Goal: Task Accomplishment & Management: Use online tool/utility

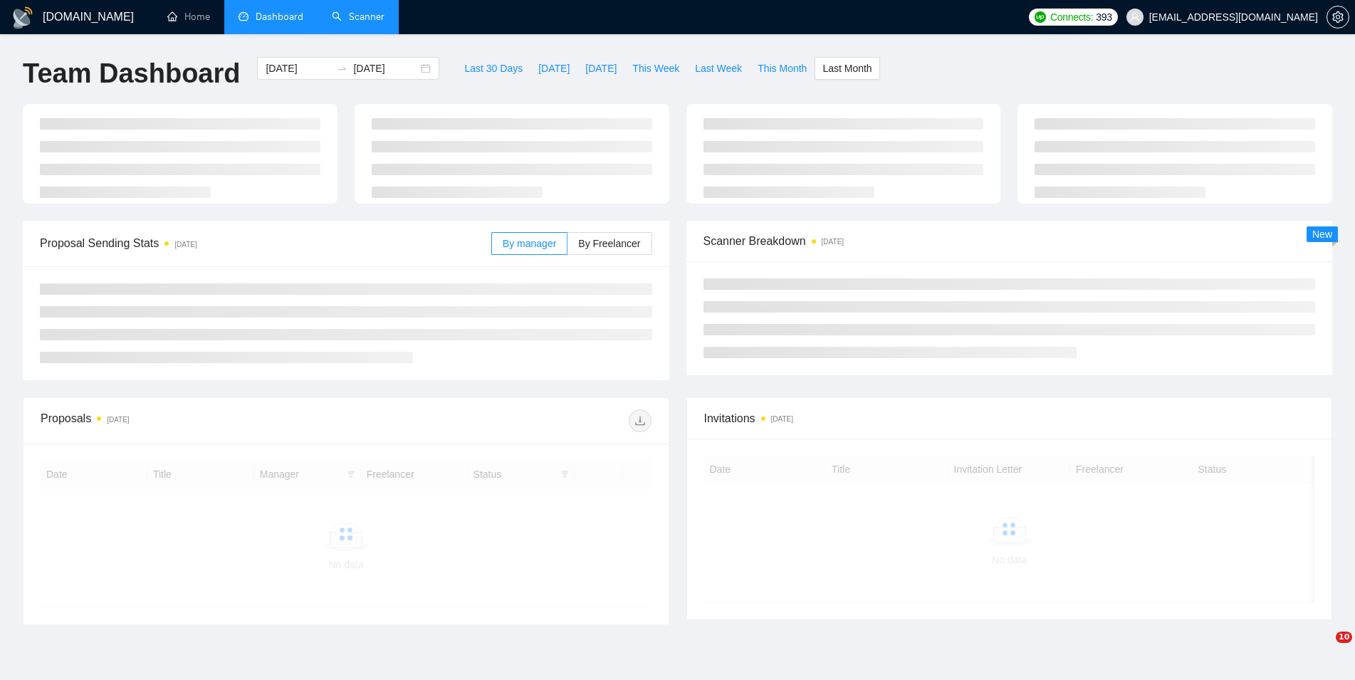
click at [338, 16] on link "Scanner" at bounding box center [358, 17] width 53 height 12
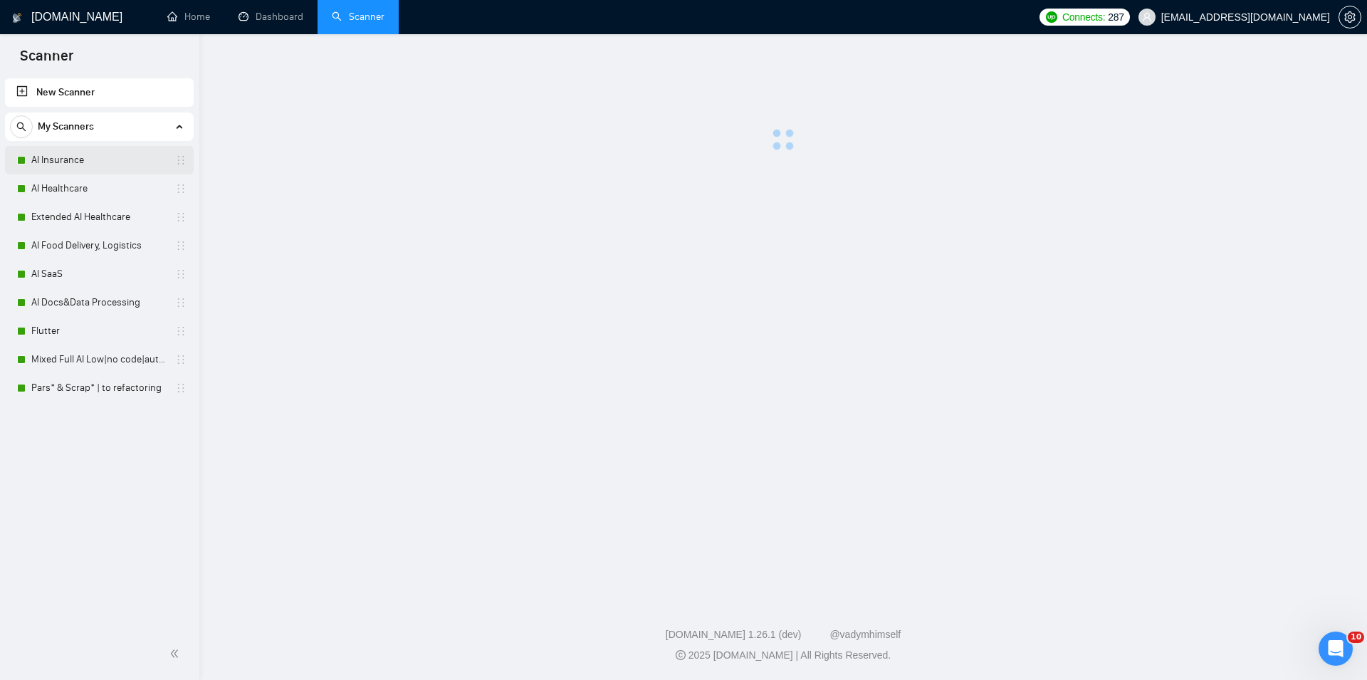
click at [85, 157] on link "AI Insurance" at bounding box center [98, 160] width 135 height 28
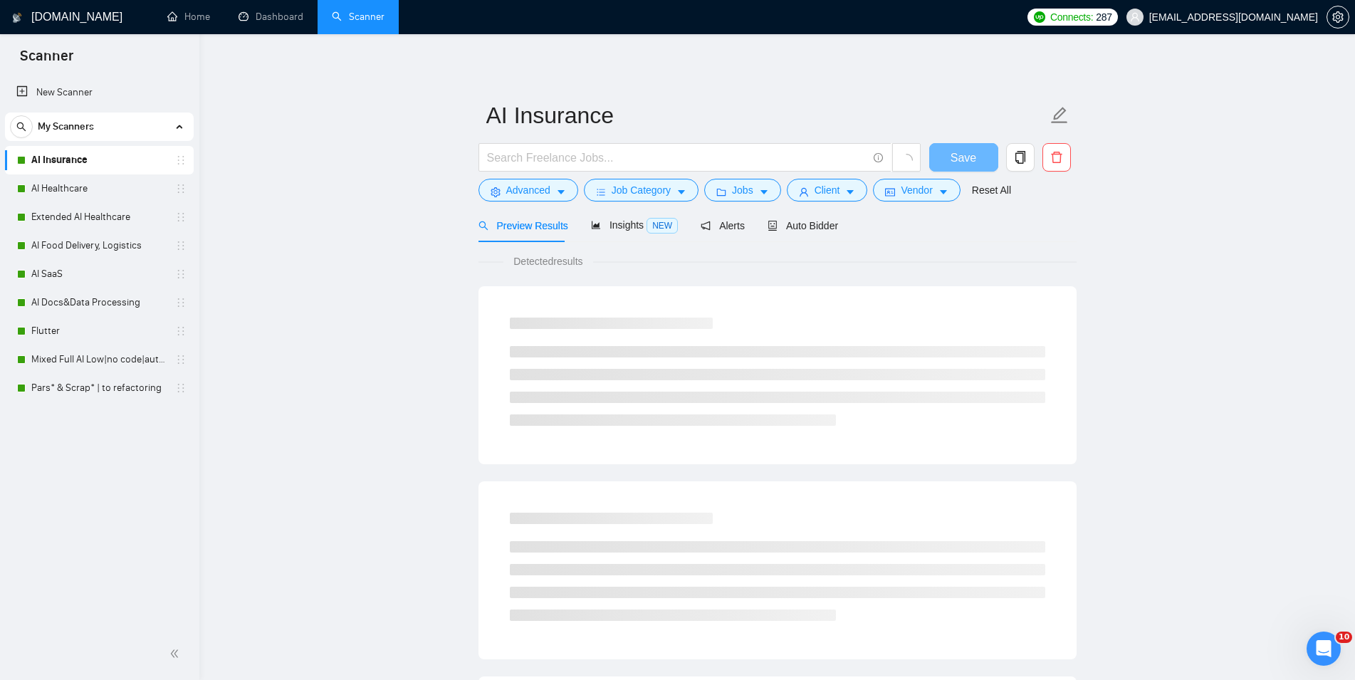
click at [782, 229] on span "Auto Bidder" at bounding box center [803, 225] width 71 height 11
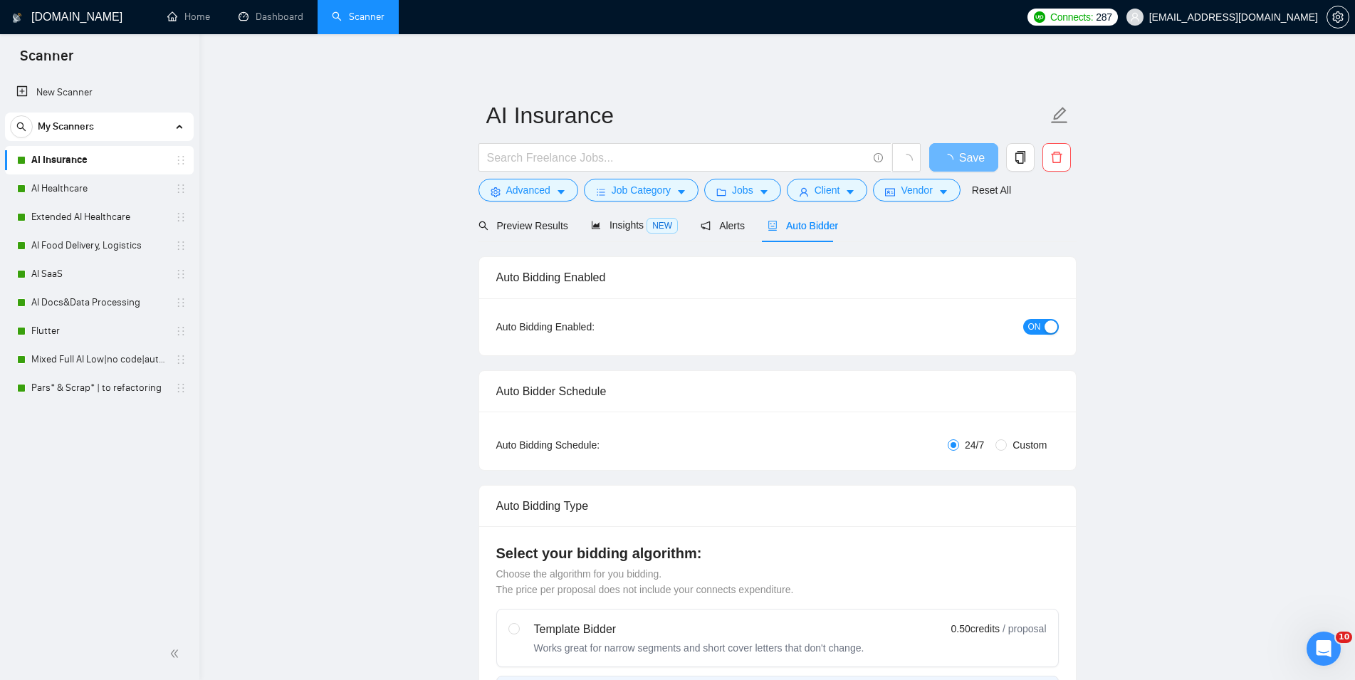
click at [783, 220] on span "Auto Bidder" at bounding box center [803, 225] width 71 height 11
click at [1057, 321] on div "button" at bounding box center [1051, 326] width 13 height 13
click at [981, 165] on button "Save" at bounding box center [963, 157] width 69 height 28
click at [31, 186] on link "AI Healthcare" at bounding box center [98, 188] width 135 height 28
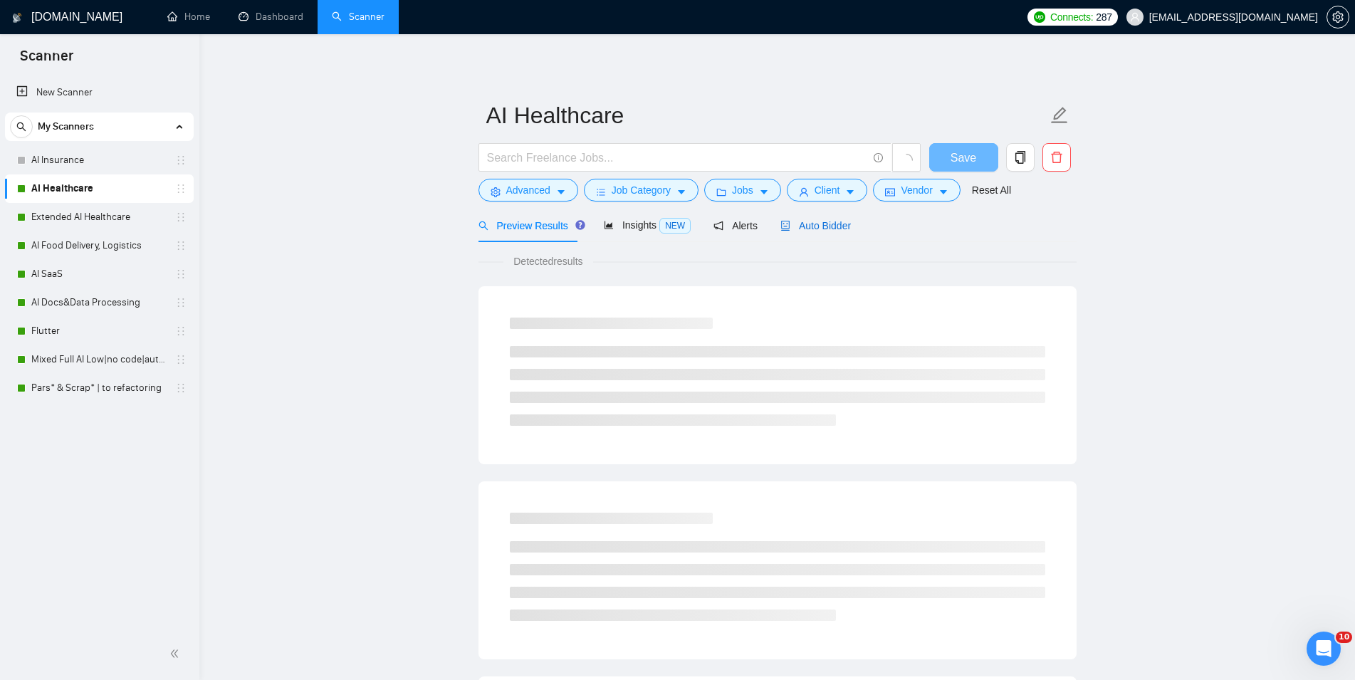
click at [820, 229] on span "Auto Bidder" at bounding box center [816, 225] width 71 height 11
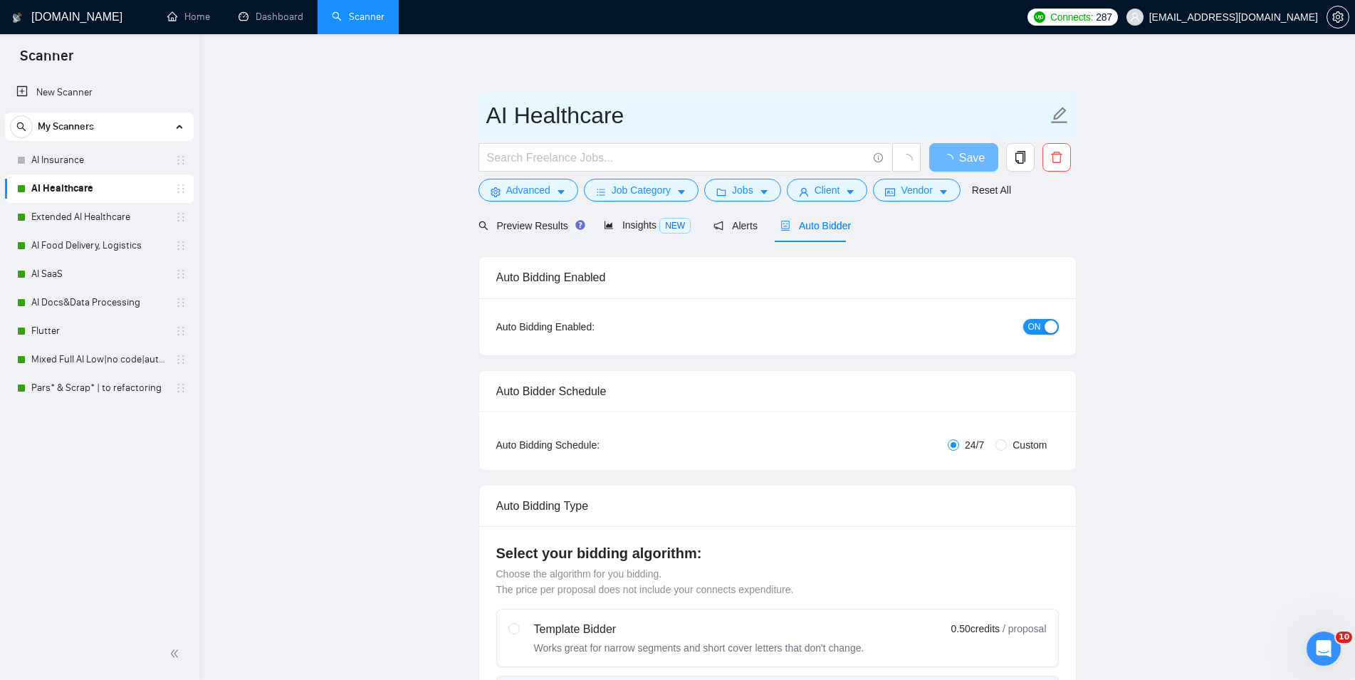
click at [1038, 333] on span "ON" at bounding box center [1034, 327] width 13 height 16
checkbox input "true"
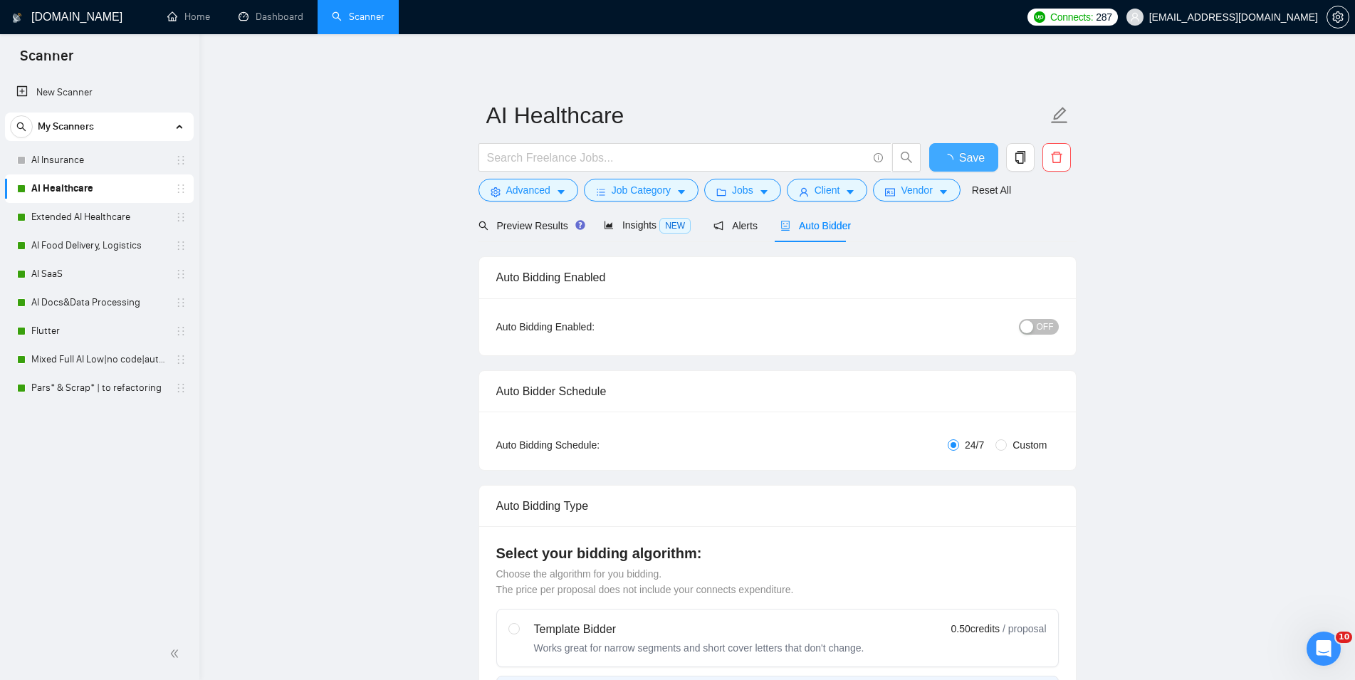
click at [969, 162] on span "Save" at bounding box center [972, 158] width 26 height 18
click at [107, 215] on link "Extended AI Healthcare" at bounding box center [98, 217] width 135 height 28
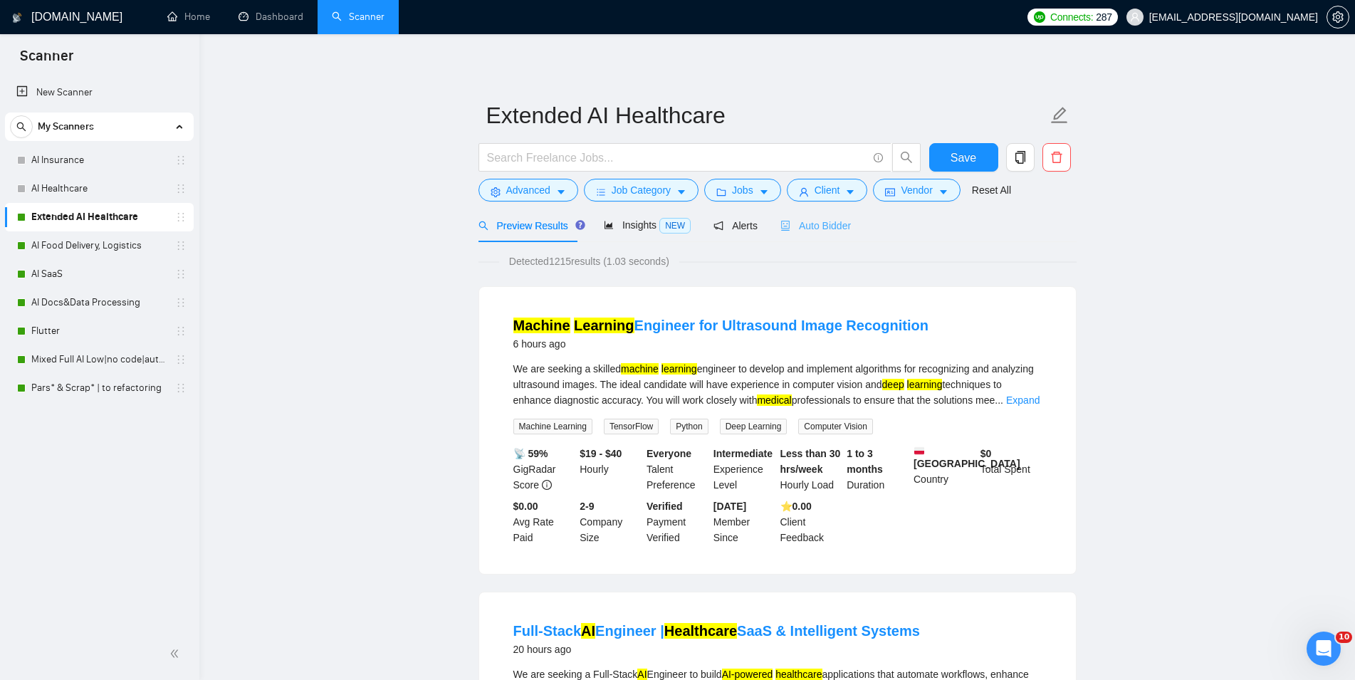
click at [809, 210] on div "Auto Bidder" at bounding box center [816, 225] width 71 height 33
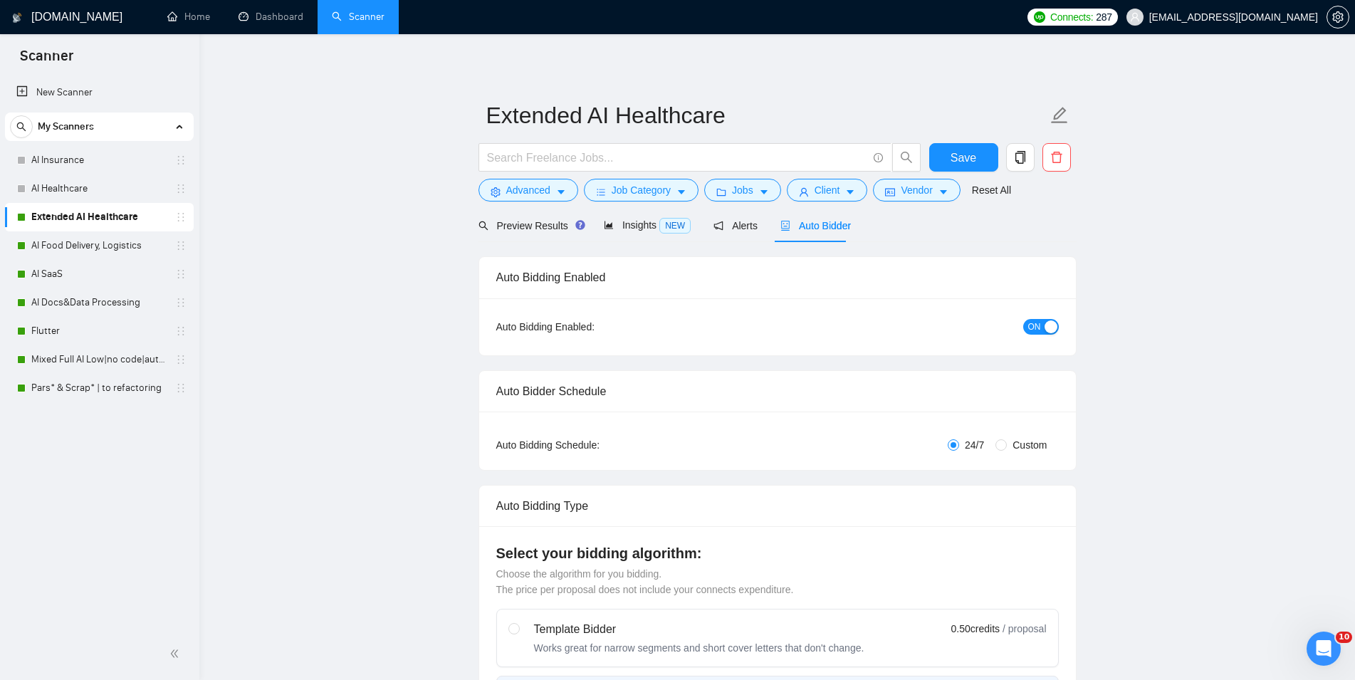
click at [1044, 325] on button "ON" at bounding box center [1041, 327] width 36 height 16
click at [977, 159] on button "Save" at bounding box center [963, 157] width 69 height 28
click at [79, 236] on link "AI Food Delivery, Logistics" at bounding box center [98, 245] width 135 height 28
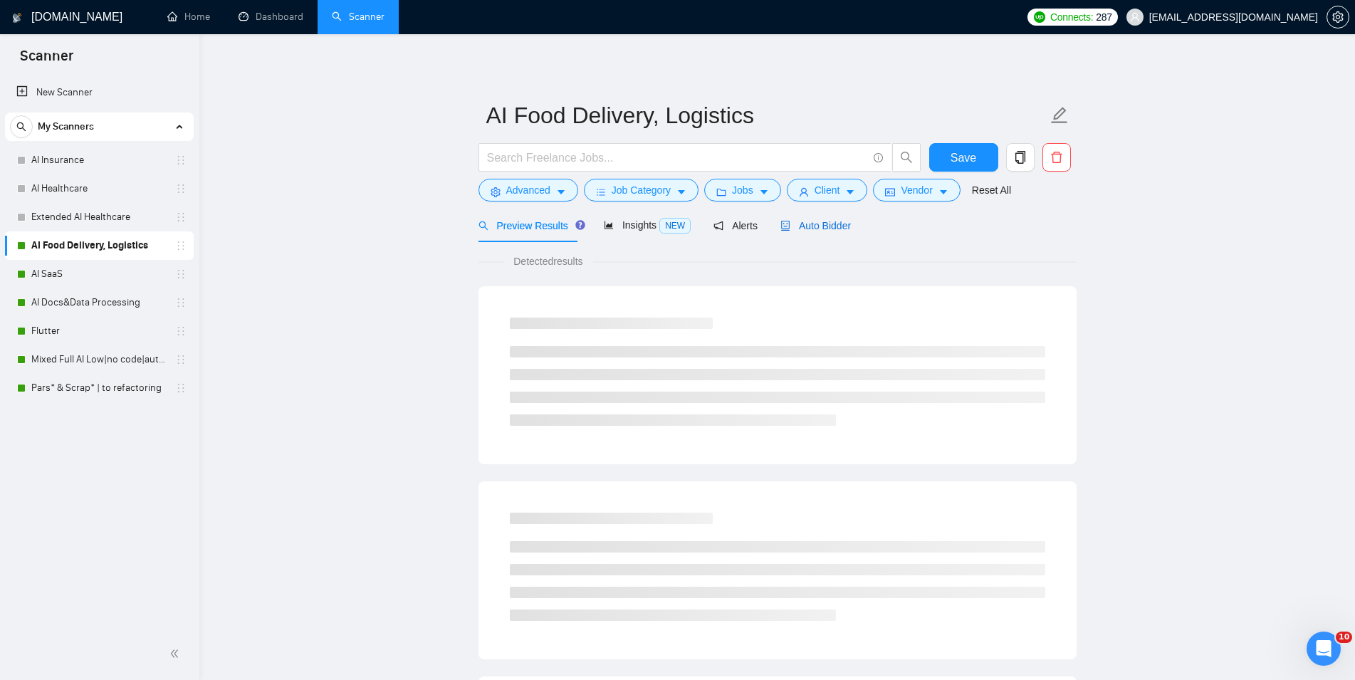
click at [798, 229] on span "Auto Bidder" at bounding box center [816, 225] width 71 height 11
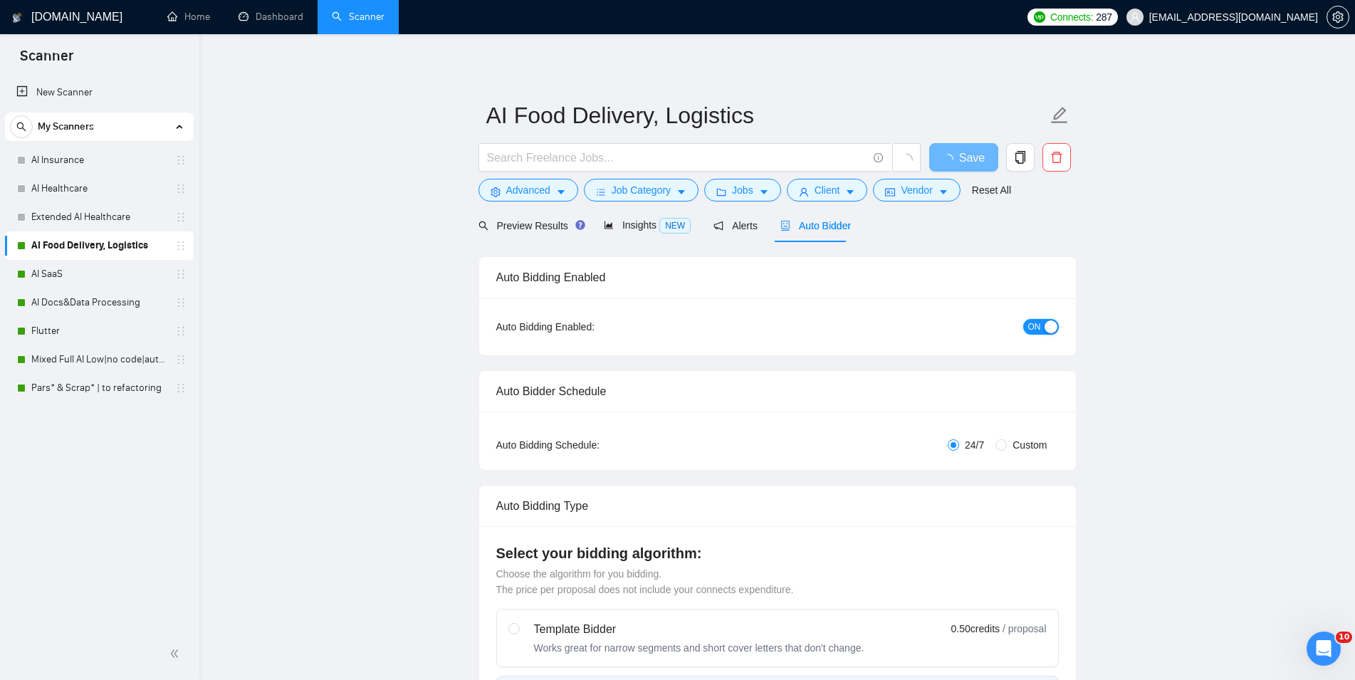
click at [1032, 328] on span "ON" at bounding box center [1034, 327] width 13 height 16
checkbox input "true"
click at [964, 152] on span "Save" at bounding box center [964, 158] width 26 height 18
click at [70, 271] on link "AI SaaS" at bounding box center [98, 274] width 135 height 28
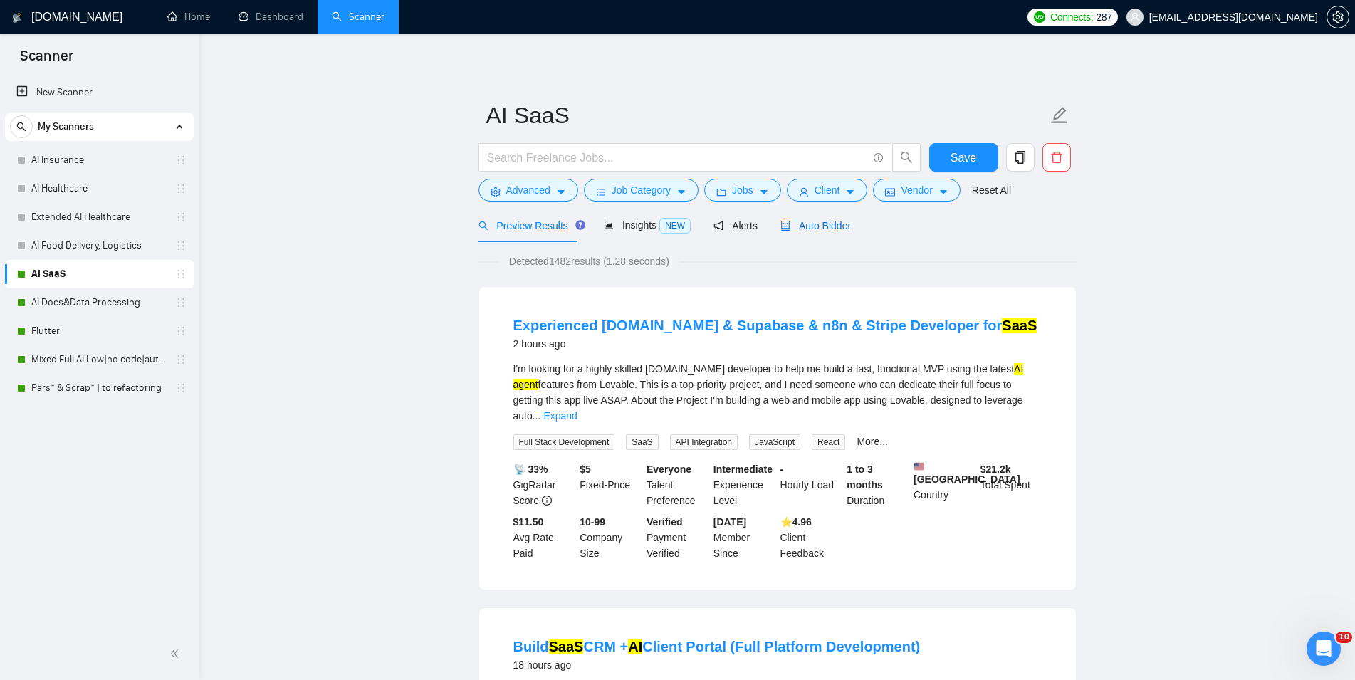
click at [795, 225] on span "Auto Bidder" at bounding box center [816, 225] width 71 height 11
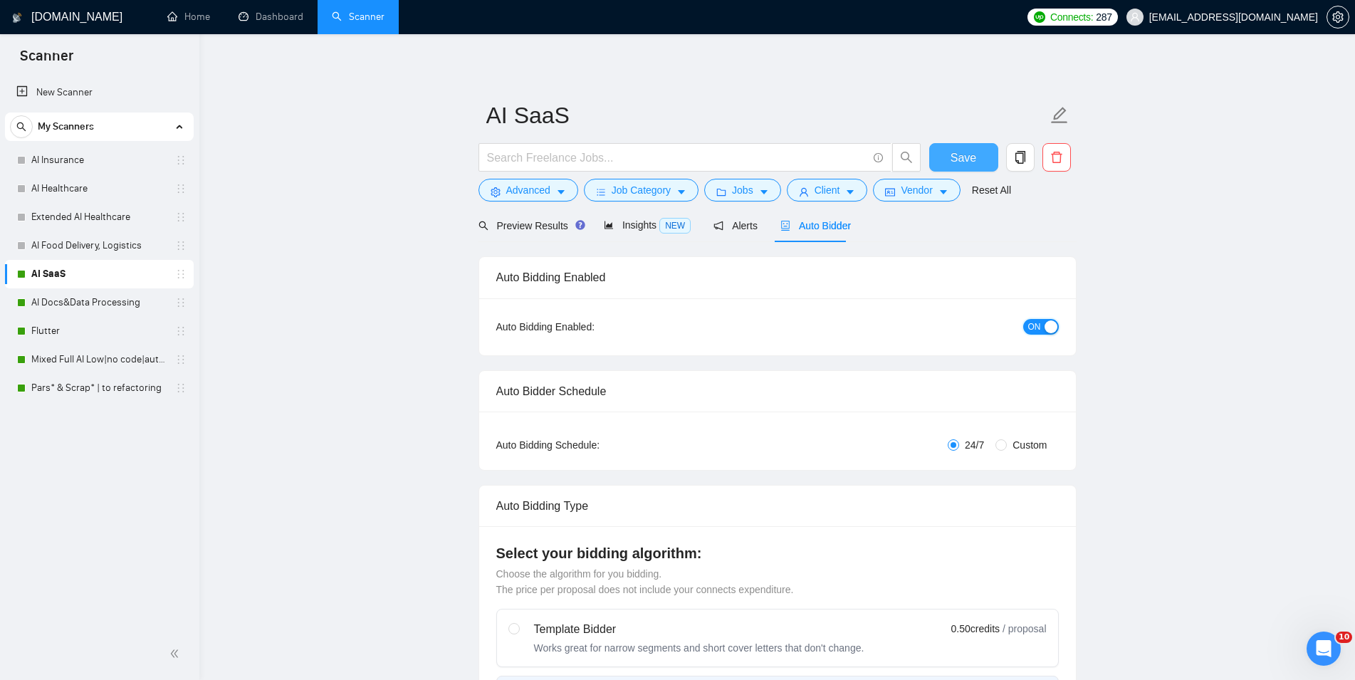
click at [1048, 328] on div "button" at bounding box center [1051, 326] width 13 height 13
click at [986, 148] on button "Save" at bounding box center [963, 157] width 69 height 28
click at [48, 305] on link "AI Docs&Data Processing" at bounding box center [98, 302] width 135 height 28
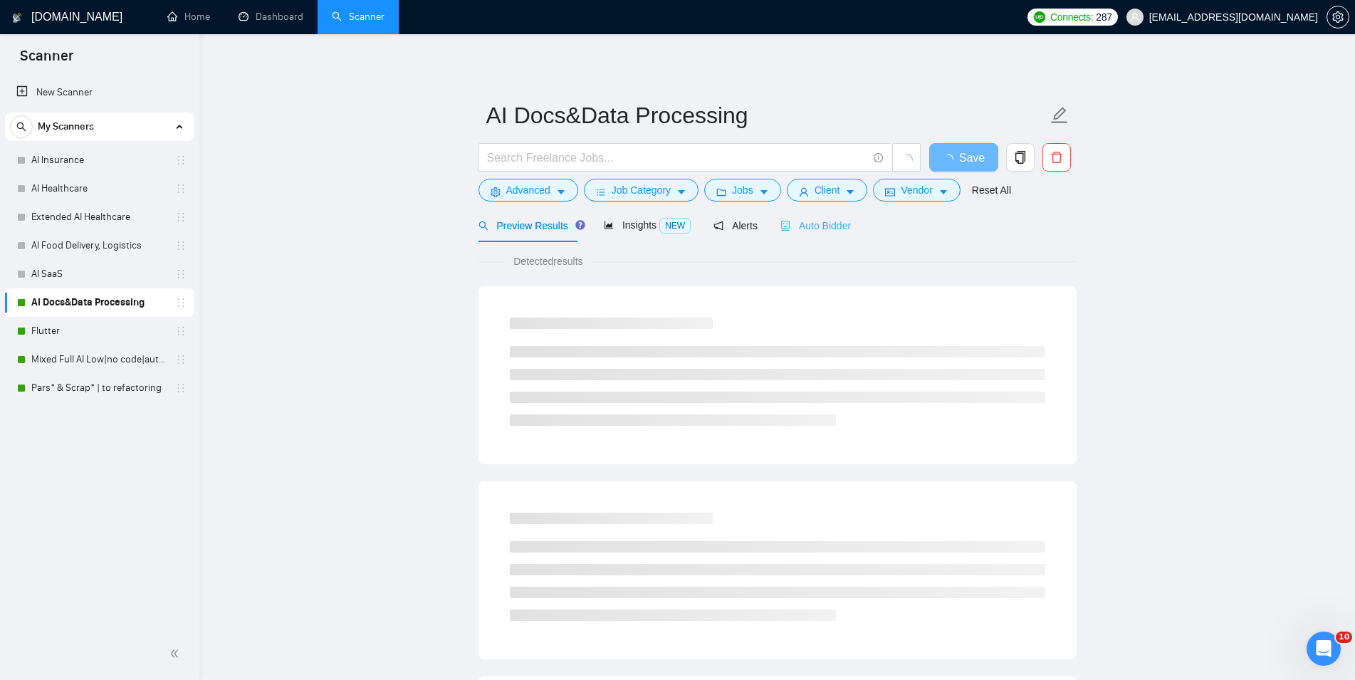
click at [796, 237] on div "Auto Bidder" at bounding box center [816, 225] width 71 height 33
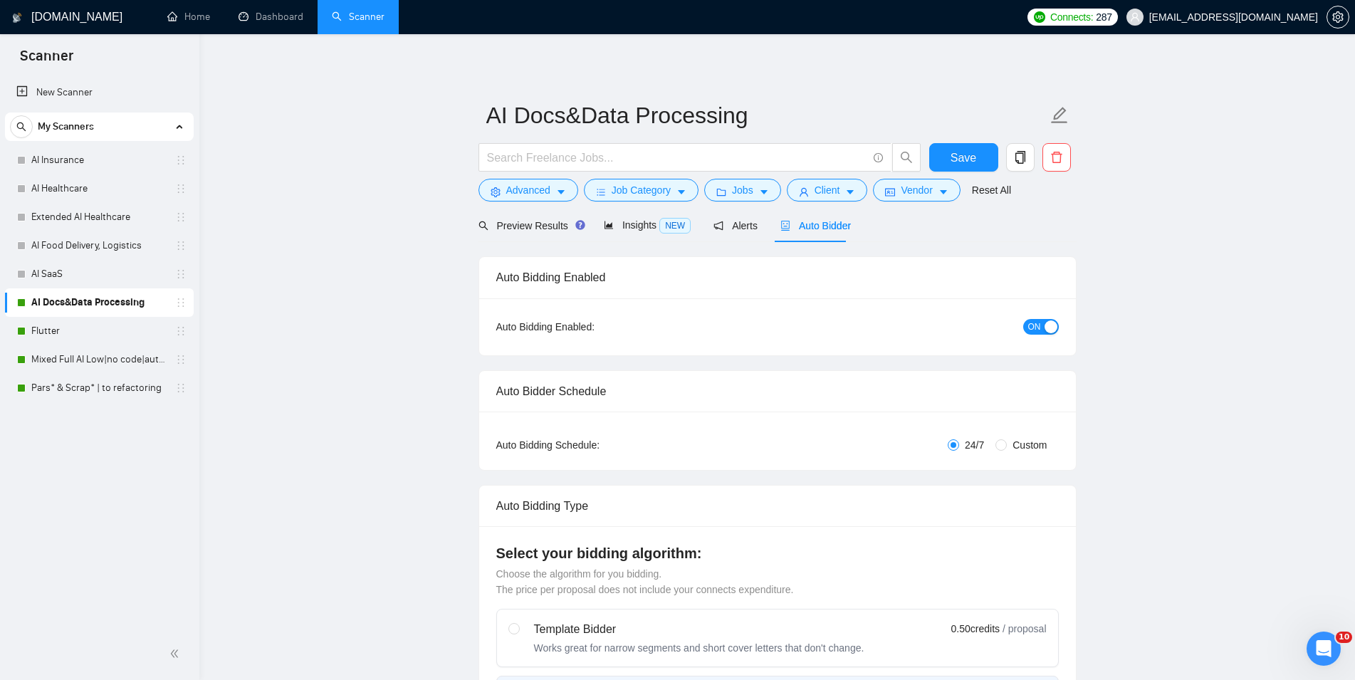
click at [1035, 325] on span "ON" at bounding box center [1034, 327] width 13 height 16
click at [966, 157] on span "Save" at bounding box center [964, 158] width 26 height 18
click at [95, 334] on link "Flutter" at bounding box center [98, 331] width 135 height 28
click at [61, 330] on link "Flutter" at bounding box center [98, 331] width 135 height 28
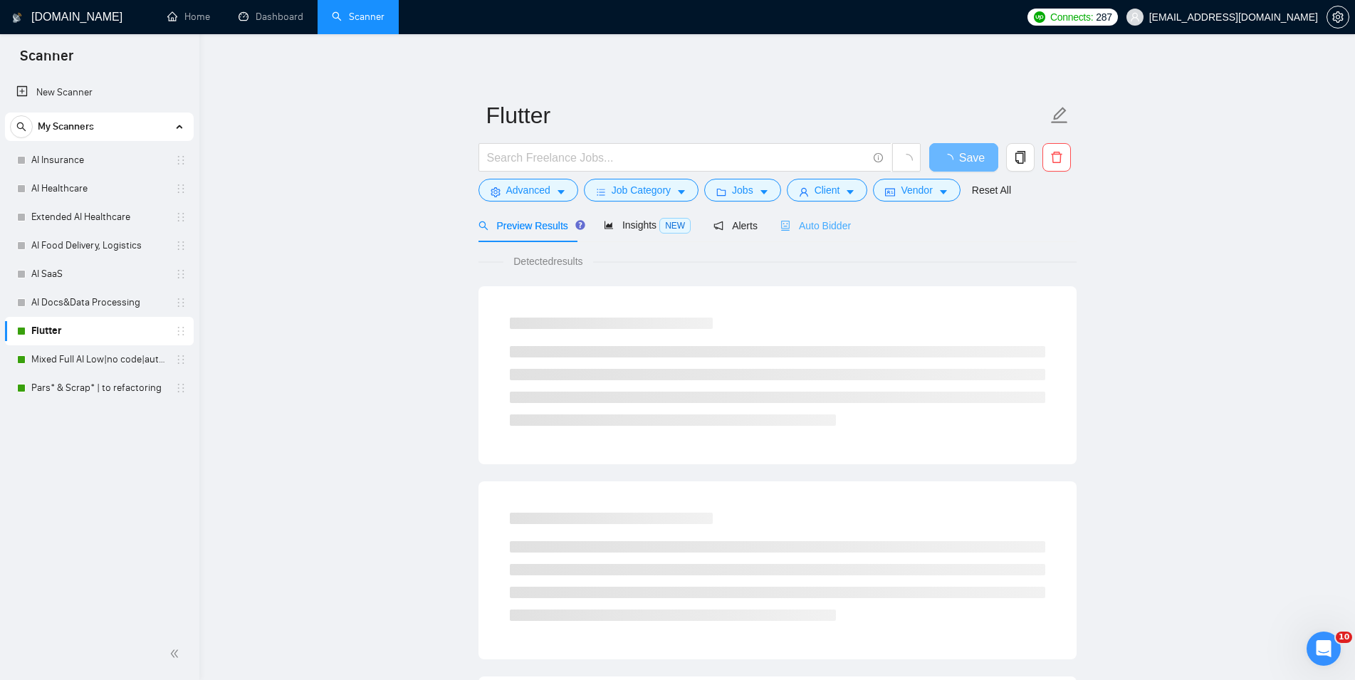
click at [818, 217] on div "Auto Bidder" at bounding box center [816, 225] width 71 height 33
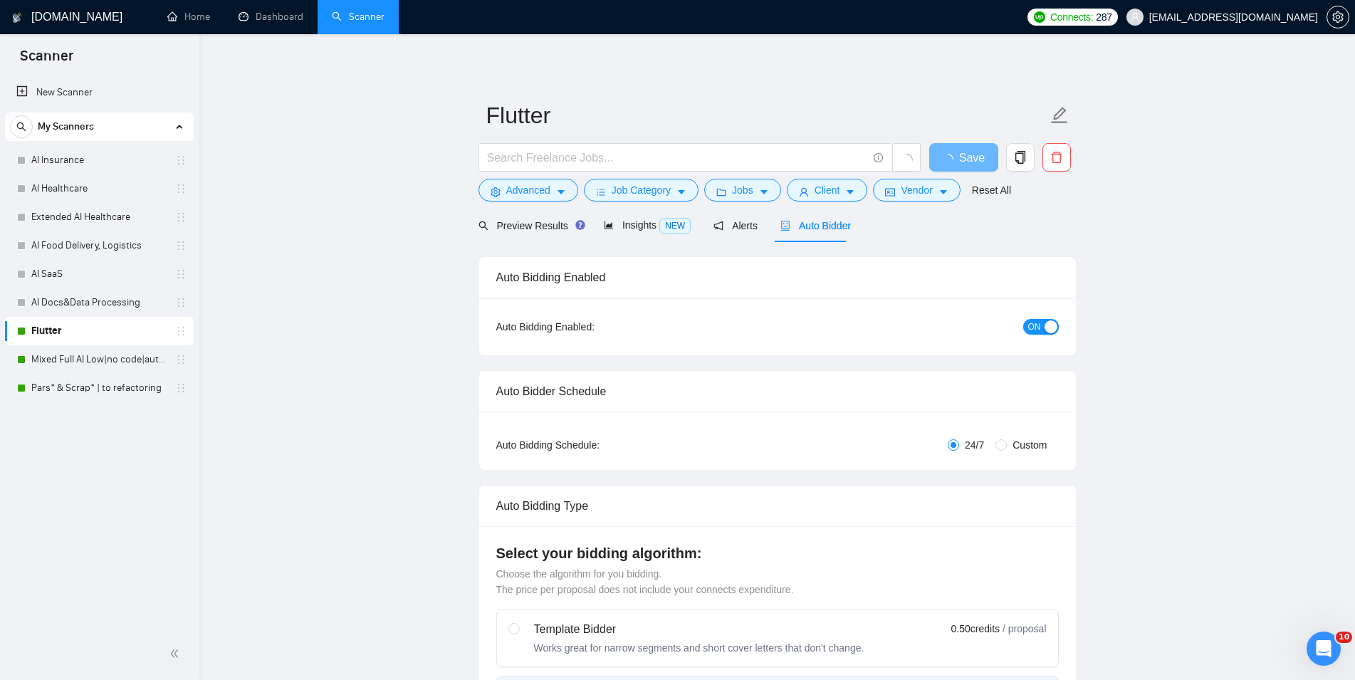
click at [1048, 325] on div "button" at bounding box center [1051, 326] width 13 height 13
click at [968, 159] on span "Save" at bounding box center [964, 158] width 26 height 18
click at [118, 353] on link "Mixed Full AI Low|no code|automations" at bounding box center [98, 359] width 135 height 28
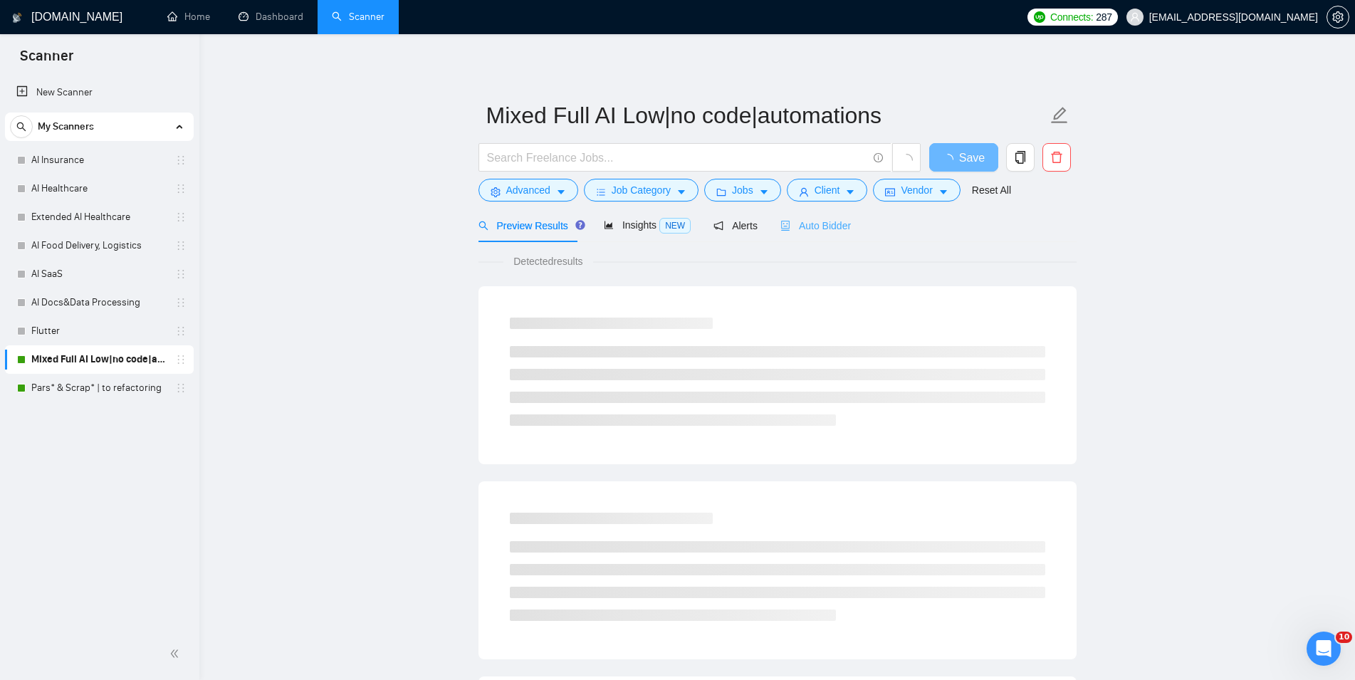
click at [815, 234] on div "Auto Bidder" at bounding box center [816, 225] width 71 height 33
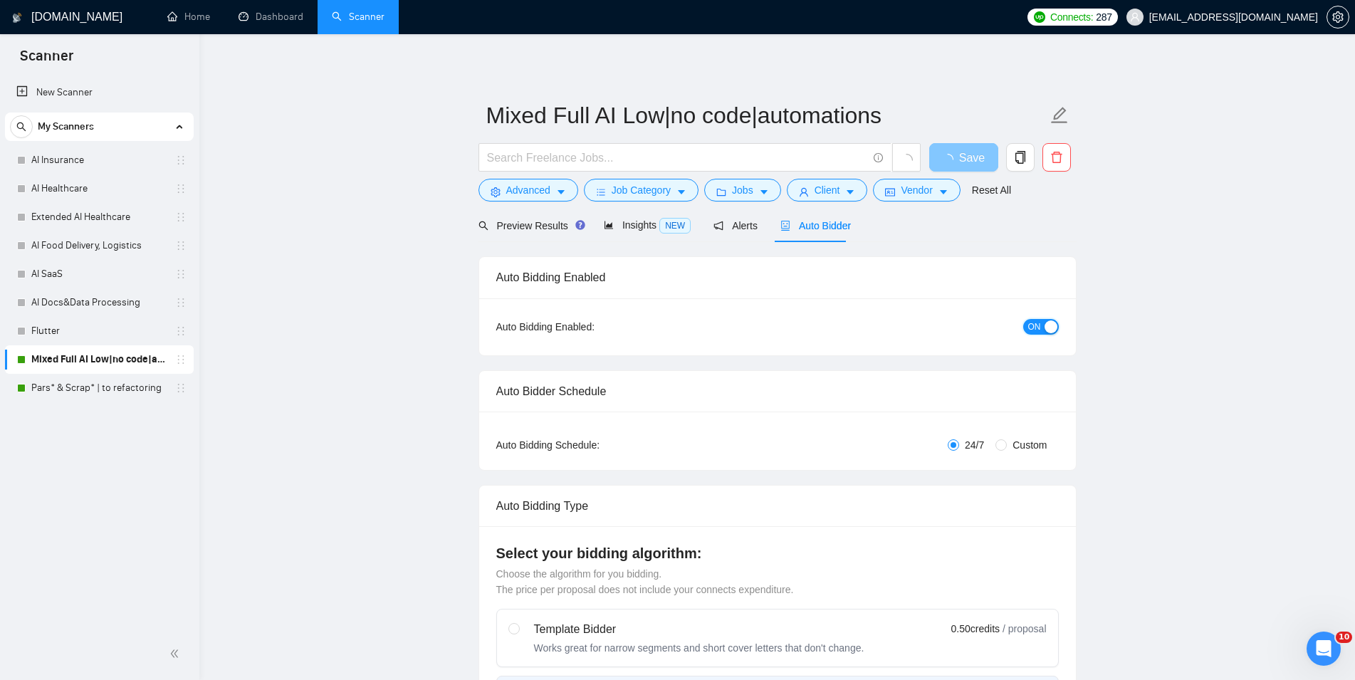
click at [1043, 320] on button "ON" at bounding box center [1041, 327] width 36 height 16
click at [971, 160] on span "Save" at bounding box center [964, 158] width 26 height 18
click at [104, 397] on link "Pars* & Scrap* | to refactoring" at bounding box center [98, 388] width 135 height 28
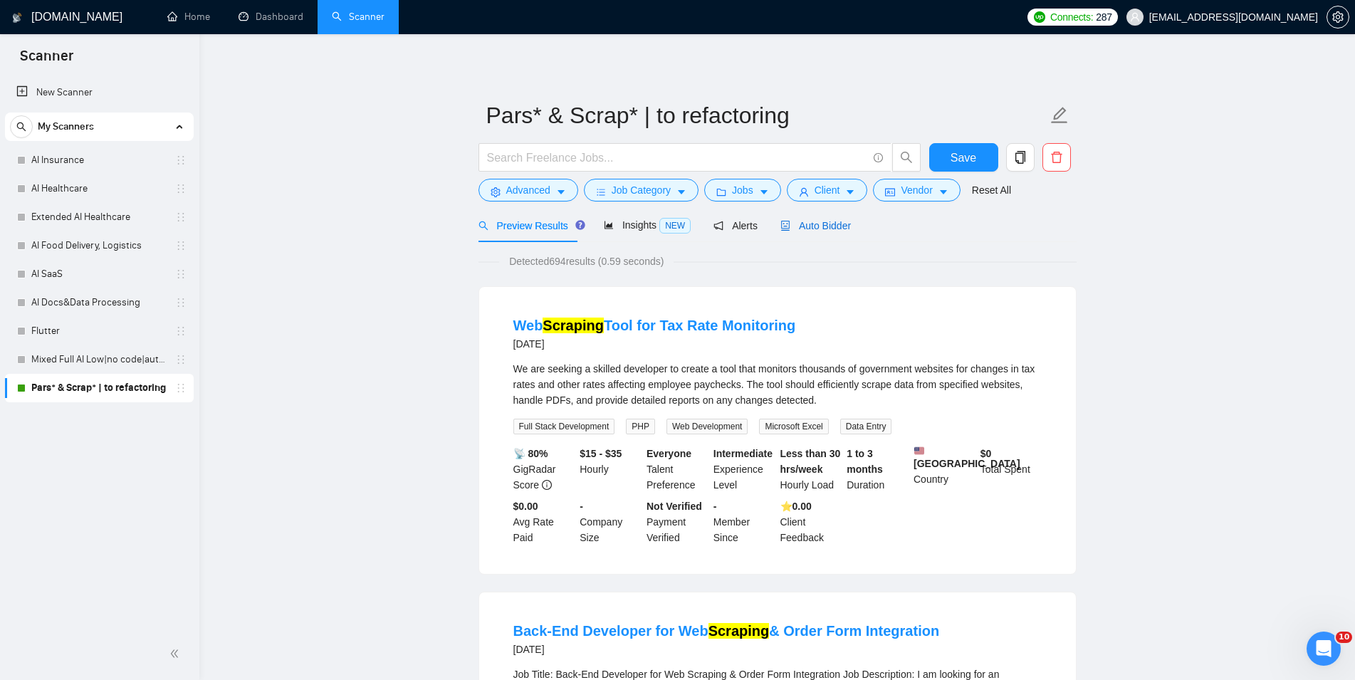
click at [803, 229] on span "Auto Bidder" at bounding box center [816, 225] width 71 height 11
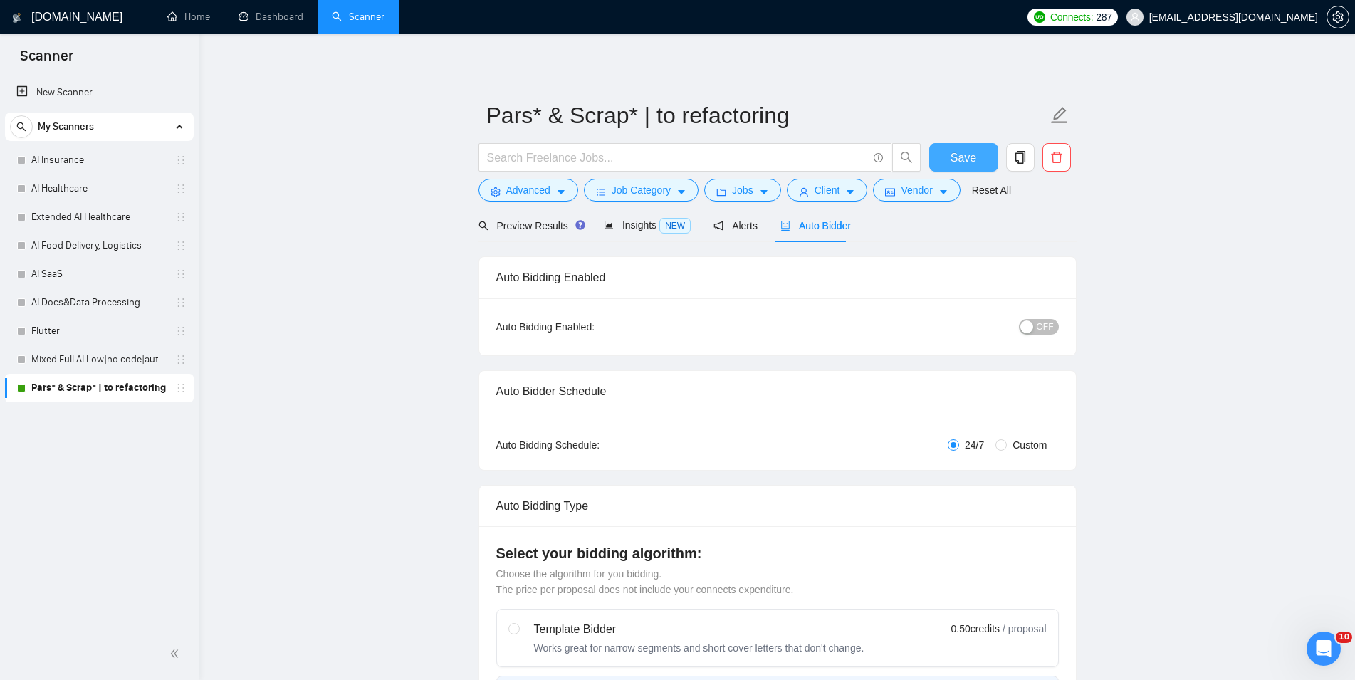
click at [964, 163] on span "Save" at bounding box center [964, 158] width 26 height 18
